Goal: Find specific page/section: Find specific page/section

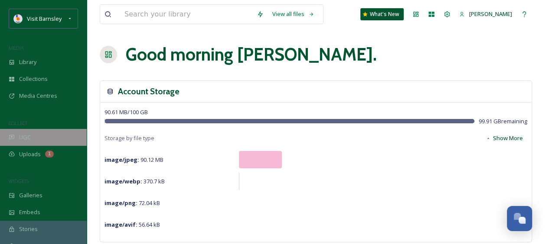
click at [34, 134] on div "UGC" at bounding box center [43, 137] width 87 height 17
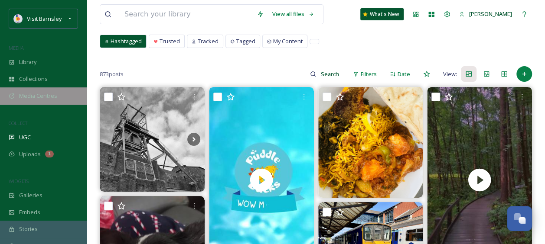
scroll to position [130, 0]
